Goal: Navigation & Orientation: Find specific page/section

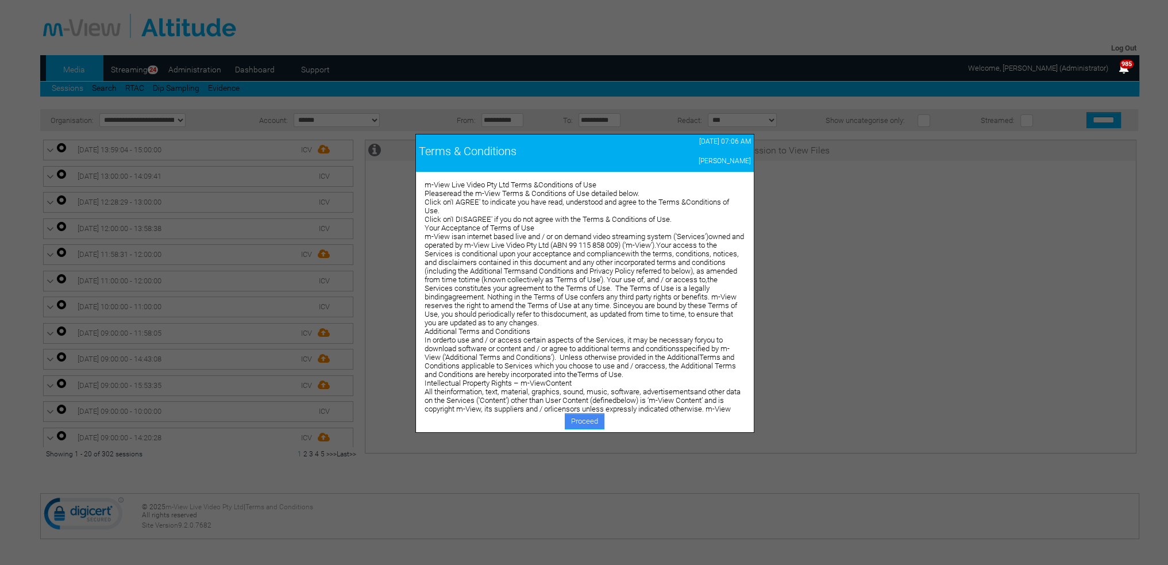
click at [585, 424] on link "Proceed" at bounding box center [585, 421] width 40 height 16
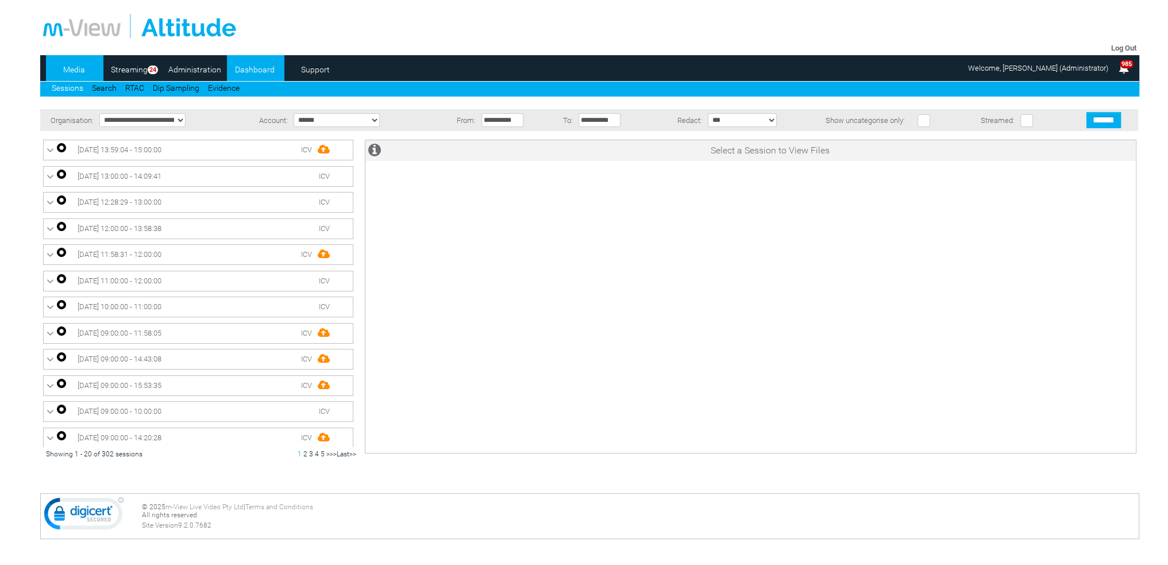
drag, startPoint x: 0, startPoint y: 0, endPoint x: 264, endPoint y: 71, distance: 272.9
click at [264, 71] on link "Dashboard" at bounding box center [255, 69] width 56 height 17
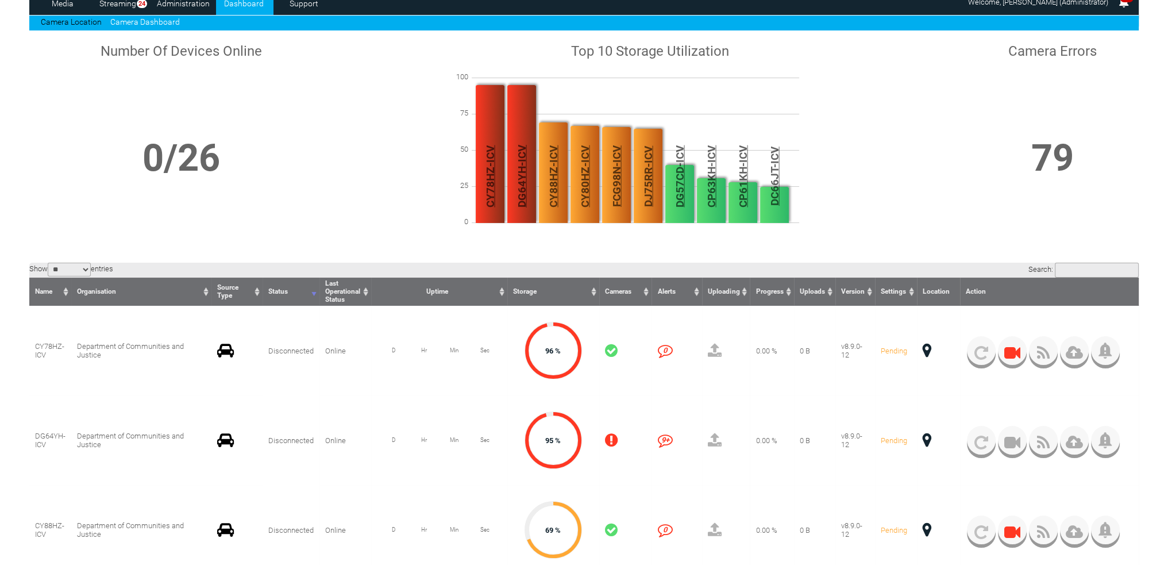
scroll to position [57, 0]
